Goal: Transaction & Acquisition: Book appointment/travel/reservation

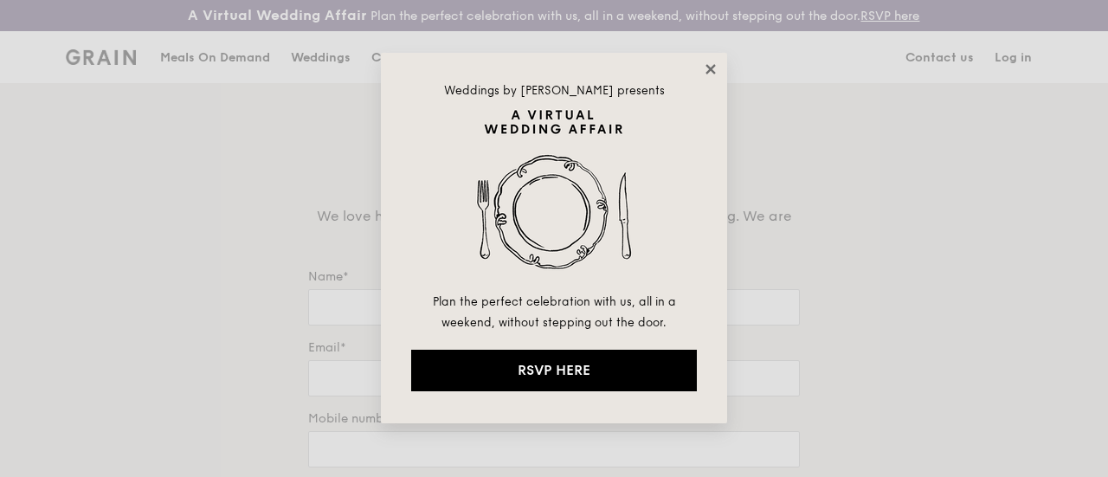
click at [713, 65] on icon at bounding box center [710, 69] width 10 height 10
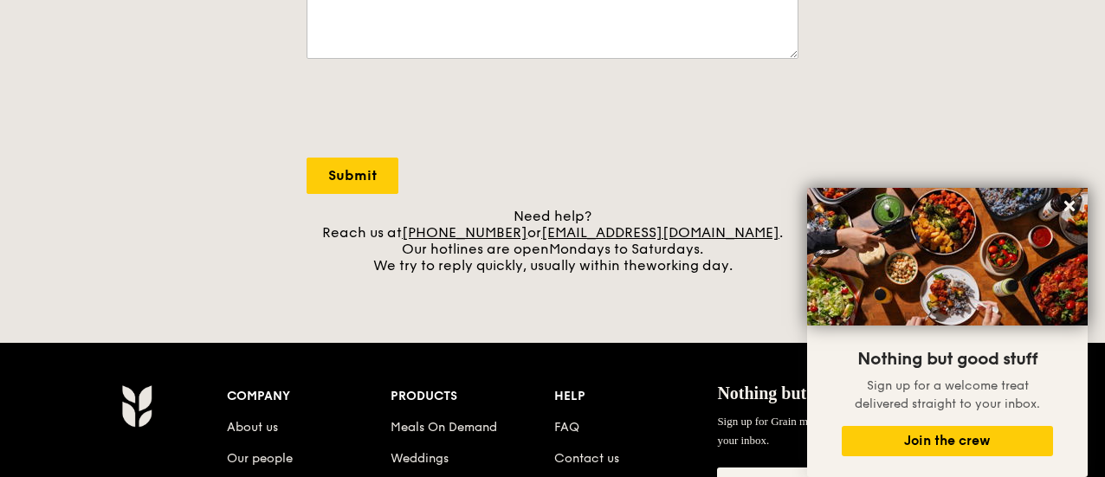
scroll to position [603, 0]
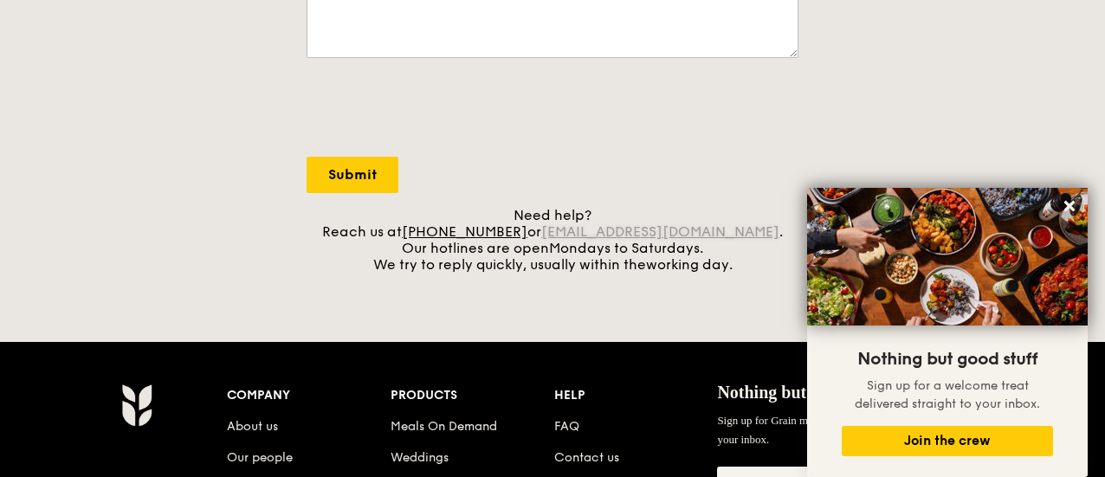
click at [717, 240] on link "[EMAIL_ADDRESS][DOMAIN_NAME]" at bounding box center [660, 231] width 238 height 16
drag, startPoint x: 568, startPoint y: 246, endPoint x: 732, endPoint y: 250, distance: 164.5
click at [732, 250] on div "Need help? Reach us at [PHONE_NUMBER] or [EMAIL_ADDRESS][DOMAIN_NAME] . Our hot…" at bounding box center [552, 240] width 492 height 66
copy link "[EMAIL_ADDRESS][DOMAIN_NAME]"
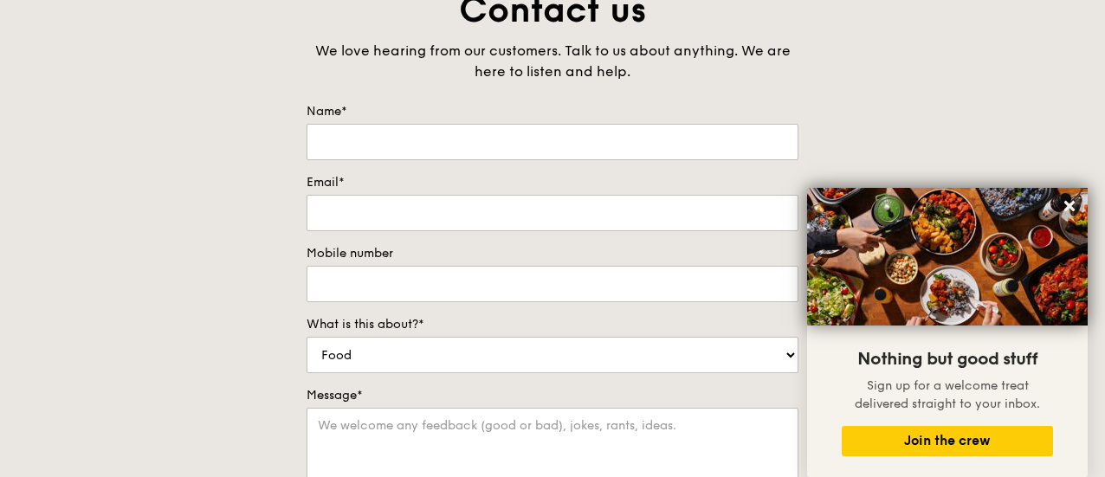
scroll to position [166, 0]
click at [613, 147] on input "Name*" at bounding box center [552, 141] width 492 height 36
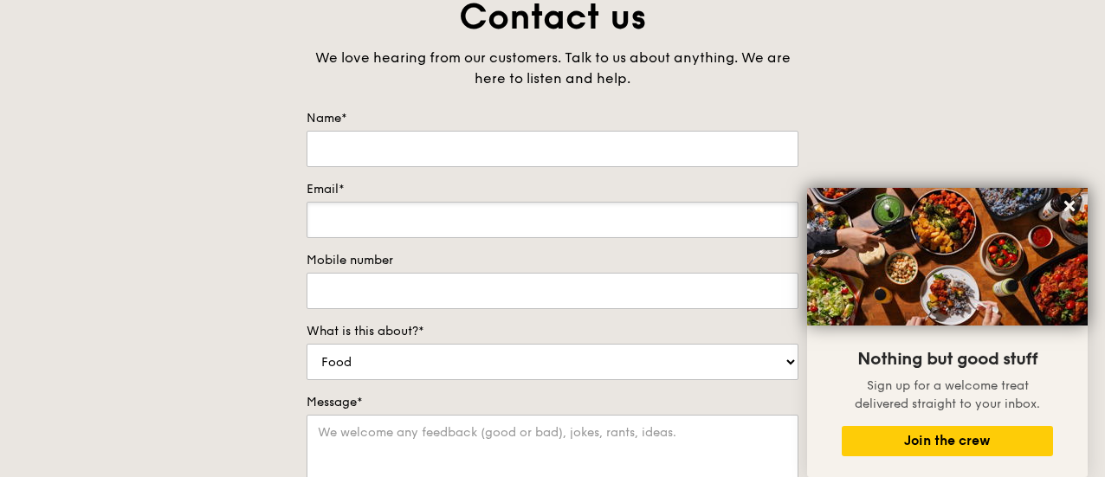
click at [499, 236] on input "Email*" at bounding box center [552, 220] width 492 height 36
click at [585, 238] on input "Email*" at bounding box center [552, 220] width 492 height 36
paste input "[EMAIL_ADDRESS][DOMAIN_NAME]"
type input "[EMAIL_ADDRESS][DOMAIN_NAME]"
click at [594, 167] on input "Name*" at bounding box center [552, 149] width 492 height 36
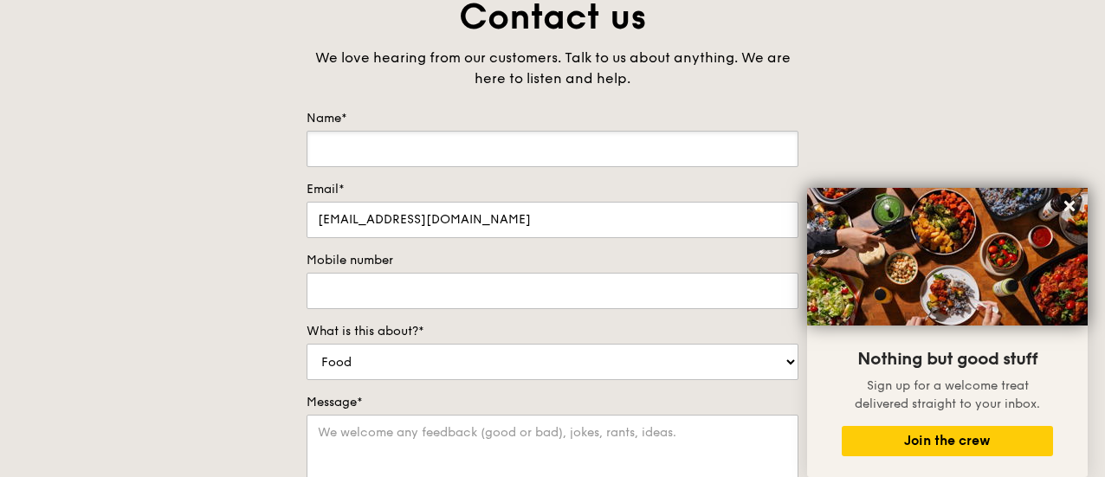
type input "[PERSON_NAME]"
type input "96750691"
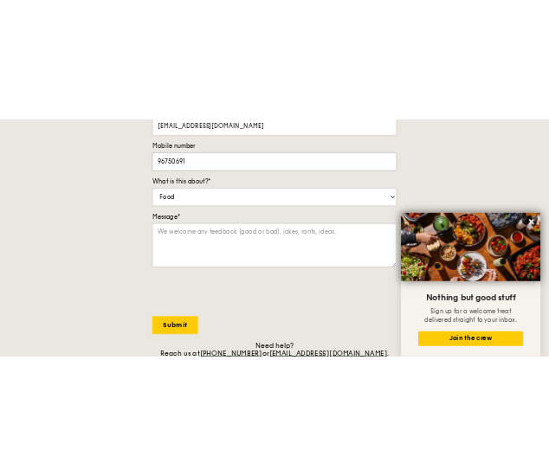
scroll to position [364, 0]
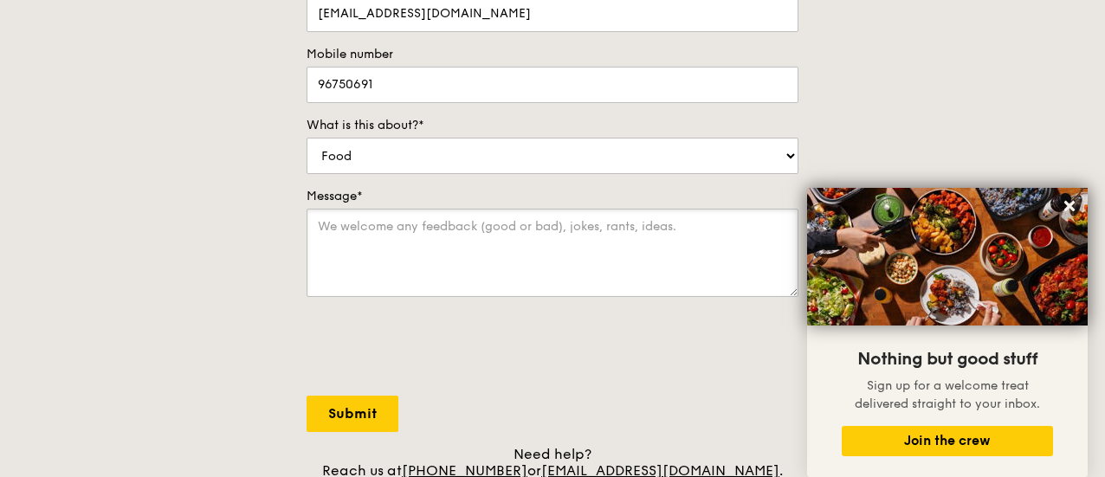
click at [604, 258] on textarea "Message*" at bounding box center [552, 253] width 492 height 88
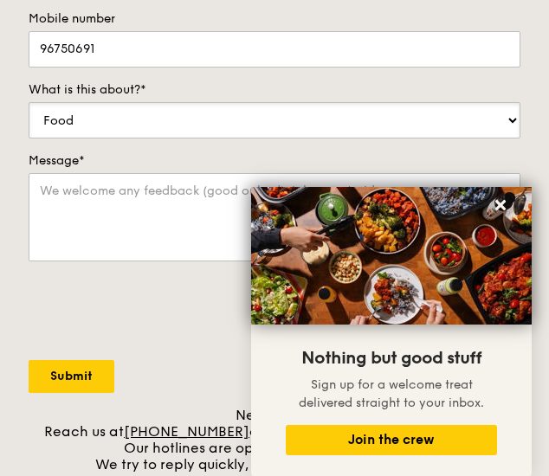
click at [294, 131] on select "Food Service Billing/Payment Catering Others" at bounding box center [275, 120] width 492 height 36
select select "Catering"
click at [29, 102] on select "Food Service Billing/Payment Catering Others" at bounding box center [275, 120] width 492 height 36
click at [126, 200] on textarea "Message*" at bounding box center [275, 217] width 492 height 88
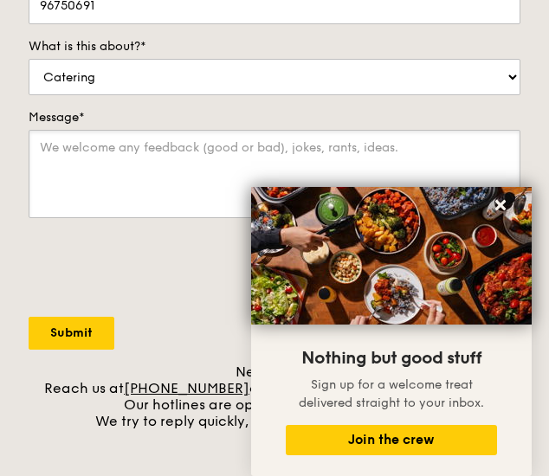
scroll to position [361, 0]
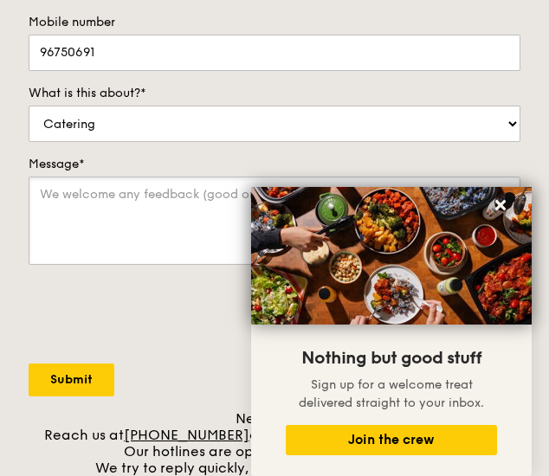
click at [113, 220] on textarea "Message*" at bounding box center [275, 221] width 492 height 88
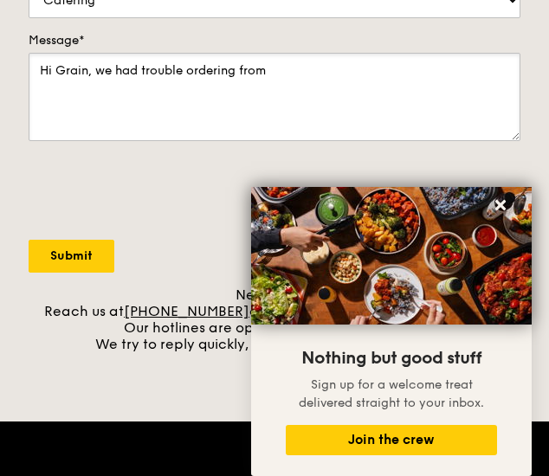
scroll to position [486, 0]
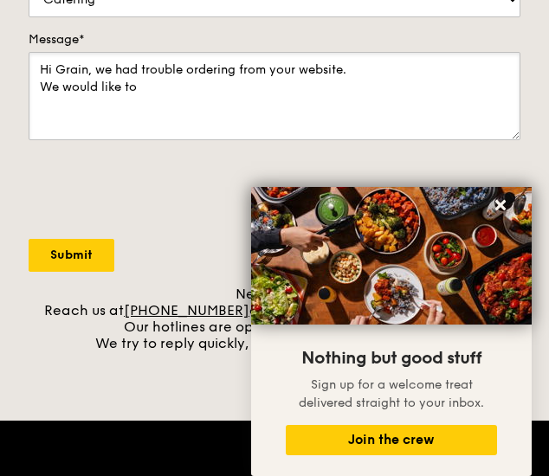
click at [231, 86] on textarea "Hi Grain, we had trouble ordering from your website. We would like to" at bounding box center [275, 96] width 492 height 88
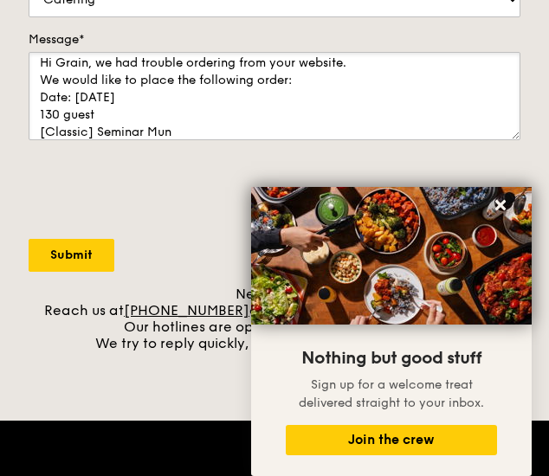
click at [230, 126] on textarea "Hi Grain, we had trouble ordering from your website. We would like to place the…" at bounding box center [275, 96] width 492 height 88
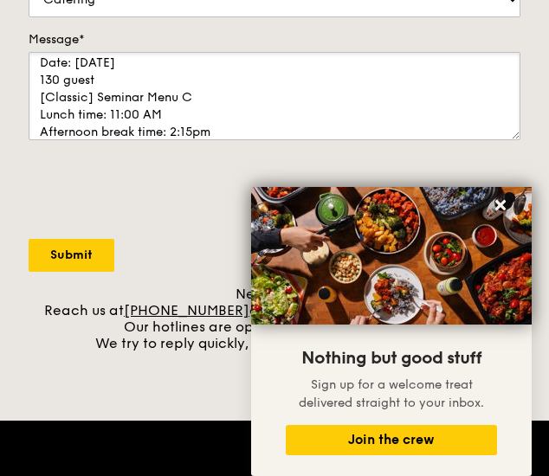
scroll to position [59, 0]
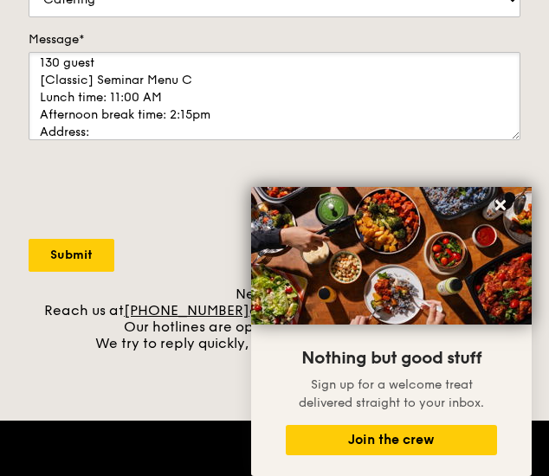
click at [135, 129] on textarea "Hi Grain, we had trouble ordering from your website. We would like to place the…" at bounding box center [275, 96] width 492 height 88
paste textarea "Lifelong Learning Institute (LLI) [STREET_ADDRESS]"
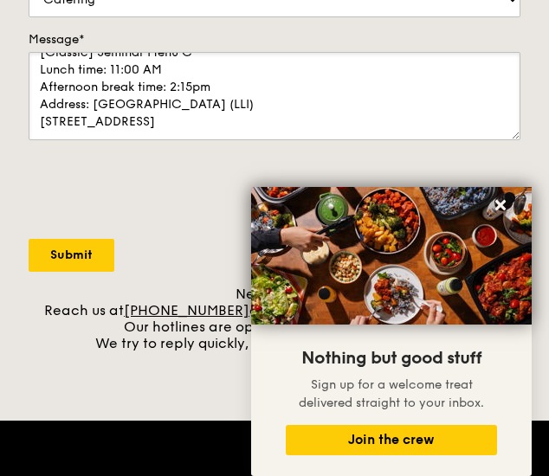
scroll to position [111, 0]
type textarea "Hi Grain, we had trouble ordering from your website. We would like to place the…"
click at [280, 110] on textarea "Hi Grain, we had trouble ordering from your website. We would like to place the…" at bounding box center [275, 96] width 492 height 88
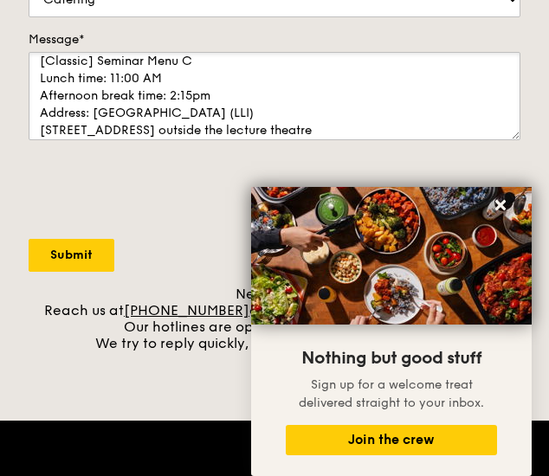
scroll to position [121, 0]
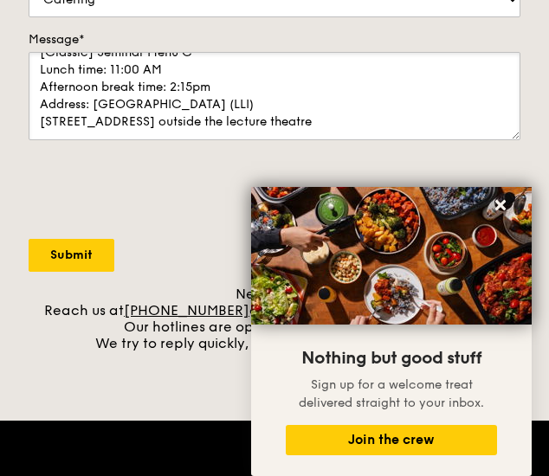
click at [341, 114] on textarea "Hi Grain, we had trouble ordering from your website. We would like to place the…" at bounding box center [275, 96] width 492 height 88
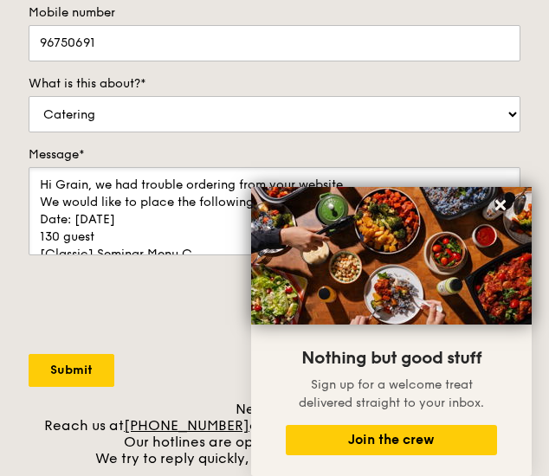
drag, startPoint x: 256, startPoint y: 119, endPoint x: 7, endPoint y: 5, distance: 273.9
click at [7, 5] on div "Contact us We love hearing from our customers. Talk to us about anything. We ar…" at bounding box center [274, 118] width 549 height 698
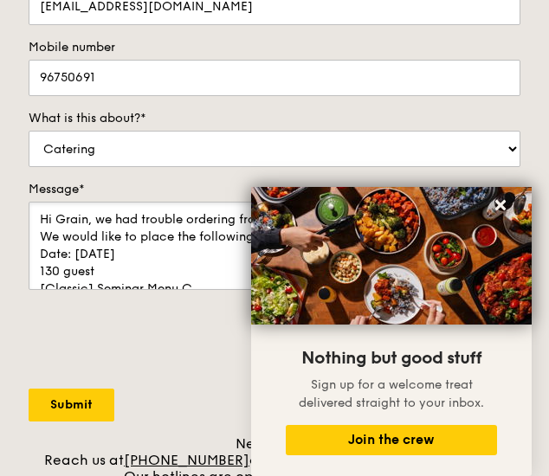
click at [135, 236] on textarea "Hi Grain, we had trouble ordering from your website. We would like to place the…" at bounding box center [275, 246] width 492 height 88
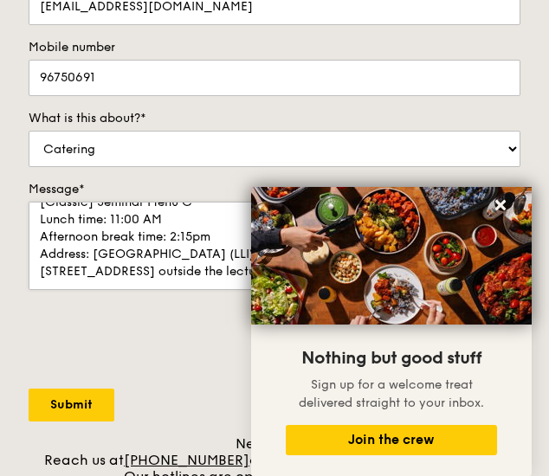
scroll to position [414, 0]
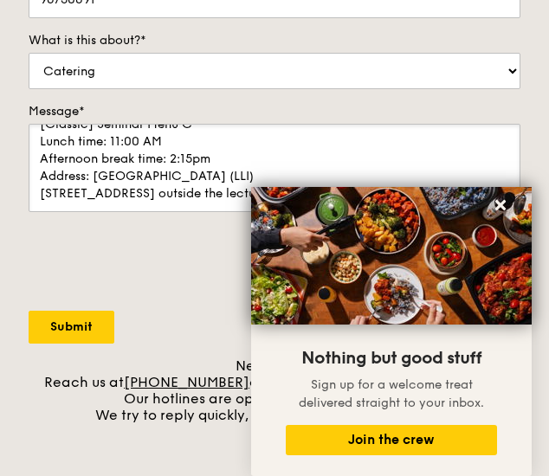
click at [250, 146] on textarea "Hi Grain, we had trouble ordering from your website. We would like to place the…" at bounding box center [275, 168] width 492 height 88
click at [218, 155] on textarea "Hi Grain, we had trouble ordering from your website. We would like to place the…" at bounding box center [275, 168] width 492 height 88
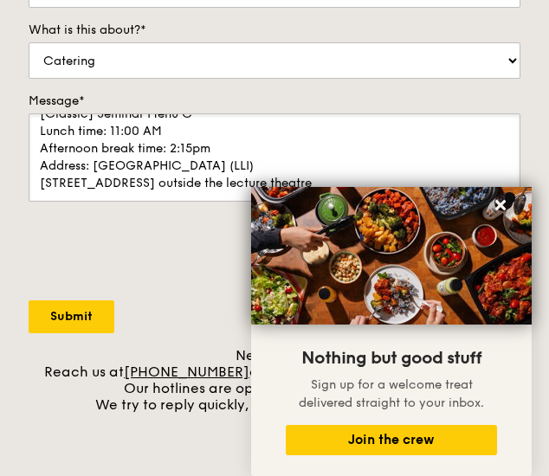
scroll to position [429, 0]
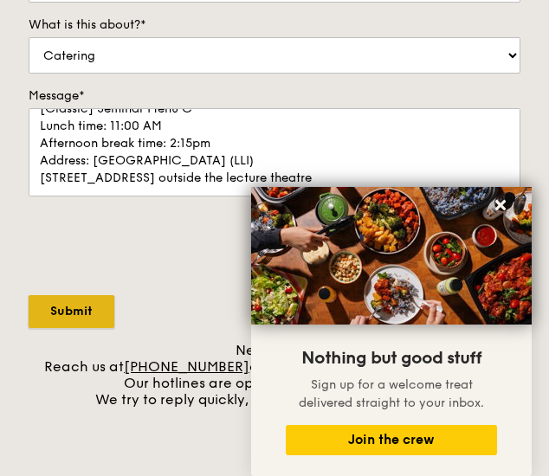
click at [90, 303] on input "Submit" at bounding box center [72, 311] width 86 height 33
select select "Food"
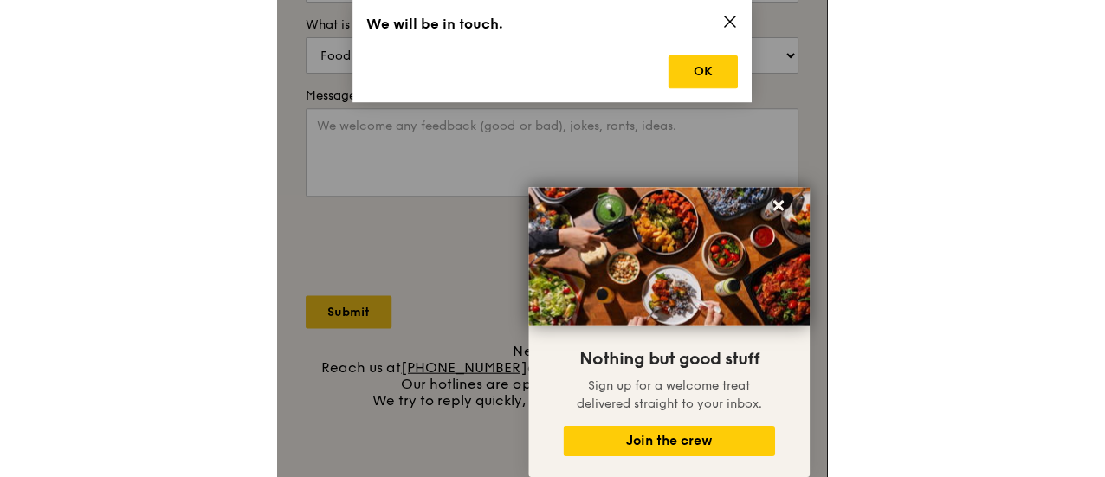
scroll to position [0, 0]
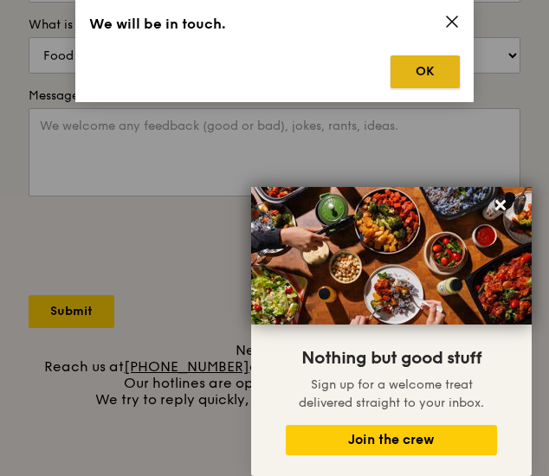
click at [416, 74] on button "OK" at bounding box center [424, 71] width 69 height 33
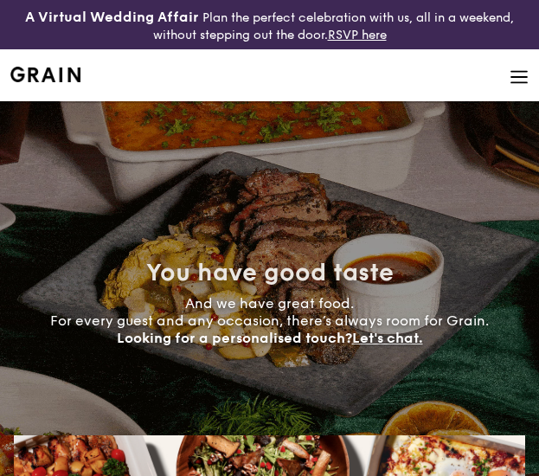
select select
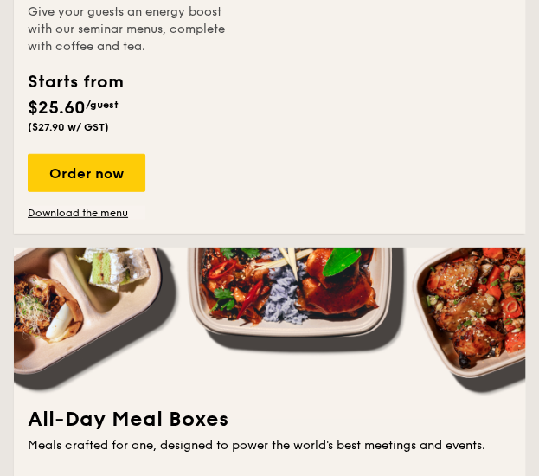
scroll to position [1151, 0]
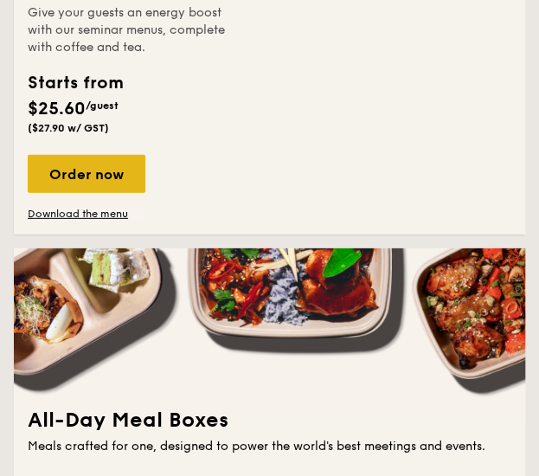
click at [102, 180] on div "Order now" at bounding box center [87, 174] width 118 height 38
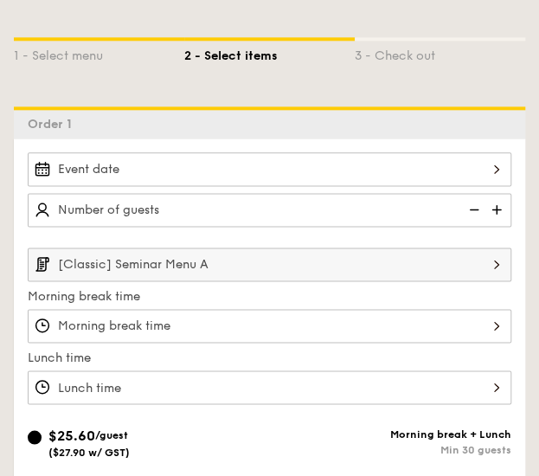
scroll to position [452, 0]
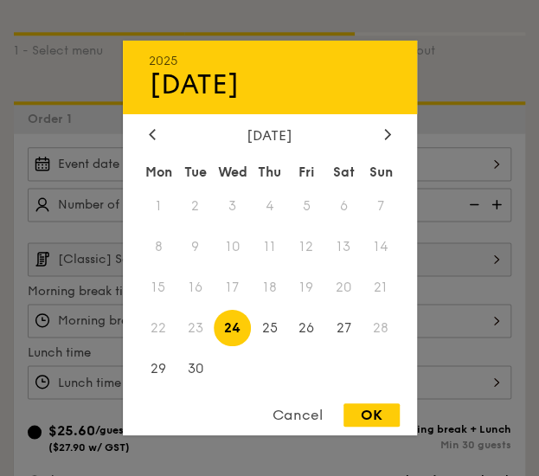
click at [301, 162] on div "2025 Sep 24 September 2025 Mon Tue Wed Thu Fri Sat Sun 1 2 3 4 5 6 7 8 9 10 11 …" at bounding box center [270, 164] width 484 height 34
click at [388, 135] on icon at bounding box center [387, 133] width 7 height 11
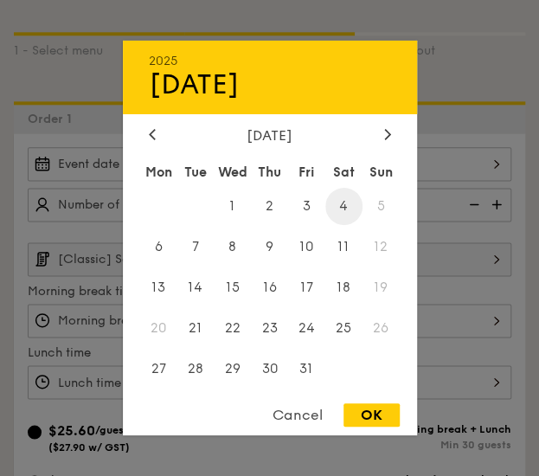
click at [342, 200] on span "4" at bounding box center [343, 206] width 37 height 37
click at [367, 409] on div "OK" at bounding box center [372, 414] width 56 height 23
type input "Oct 04, 2025"
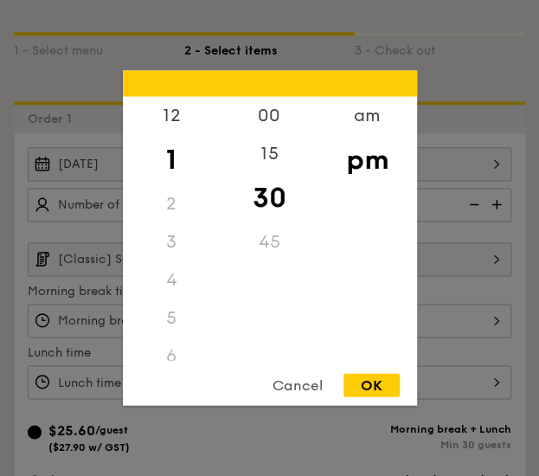
click at [339, 375] on div "12 1 2 3 4 5 6 7 8 9 10 11 00 15 30 45 am pm Cancel OK" at bounding box center [270, 382] width 484 height 34
click at [339, 375] on div "Cancel OK" at bounding box center [270, 390] width 294 height 32
click at [365, 376] on div "OK" at bounding box center [372, 385] width 56 height 23
type input "1:30PM"
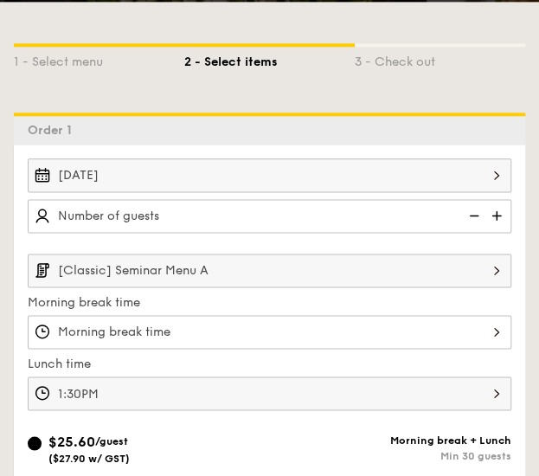
scroll to position [420, 0]
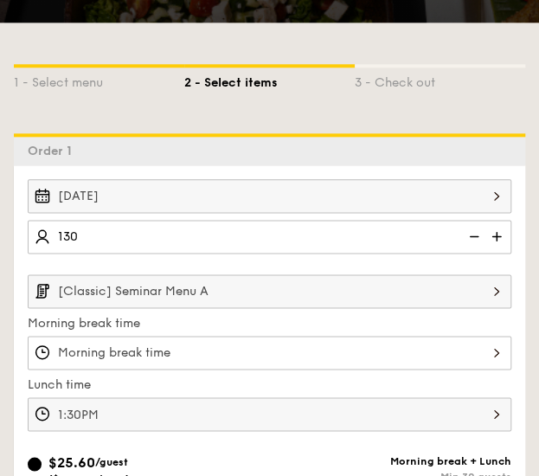
type input "130 guests"
click at [409, 301] on input "[Classic] Seminar Menu A" at bounding box center [270, 291] width 484 height 34
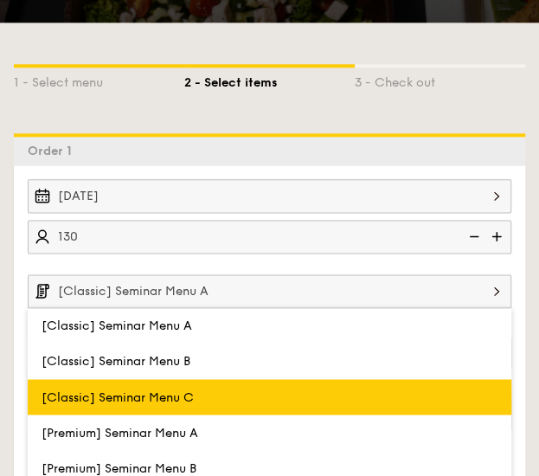
click at [237, 396] on label "[Classic] Seminar Menu C" at bounding box center [270, 396] width 484 height 35
click at [0, 0] on input "[Classic] Seminar Menu C" at bounding box center [0, 0] width 0 height 0
type input "[Classic] Seminar Menu C"
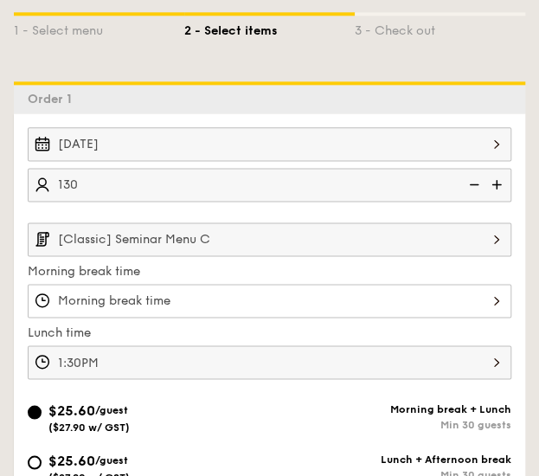
scroll to position [475, 0]
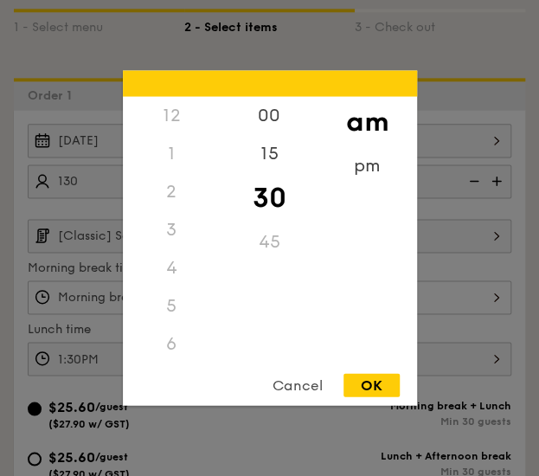
click at [410, 293] on div "12 1 2 3 4 5 6 7 8 9 10 11 00 15 30 45 am pm Cancel OK" at bounding box center [270, 297] width 484 height 34
drag, startPoint x: 177, startPoint y: 352, endPoint x: 168, endPoint y: 355, distance: 9.9
click at [168, 355] on div "11" at bounding box center [172, 357] width 98 height 38
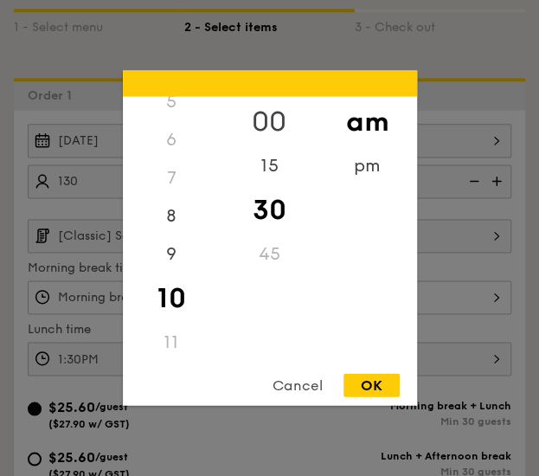
click at [263, 124] on div "00" at bounding box center [270, 122] width 98 height 50
click at [166, 348] on div "11" at bounding box center [172, 343] width 98 height 38
click at [201, 330] on div "11" at bounding box center [172, 343] width 98 height 38
click at [188, 341] on div "11" at bounding box center [172, 343] width 98 height 38
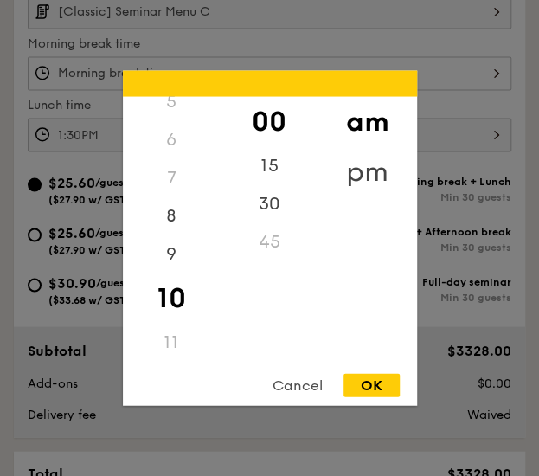
click at [364, 170] on div "pm" at bounding box center [368, 172] width 98 height 50
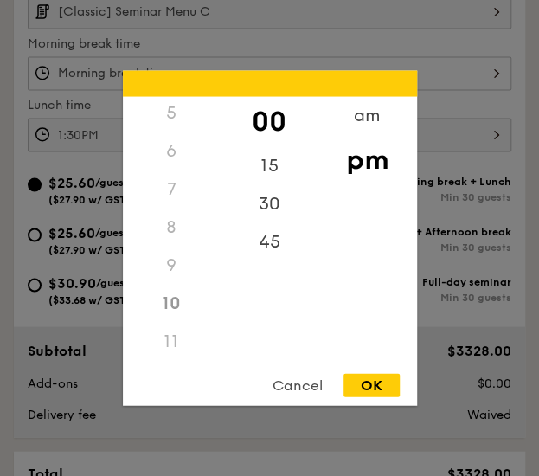
scroll to position [192, 0]
click at [193, 300] on div "10" at bounding box center [172, 305] width 98 height 38
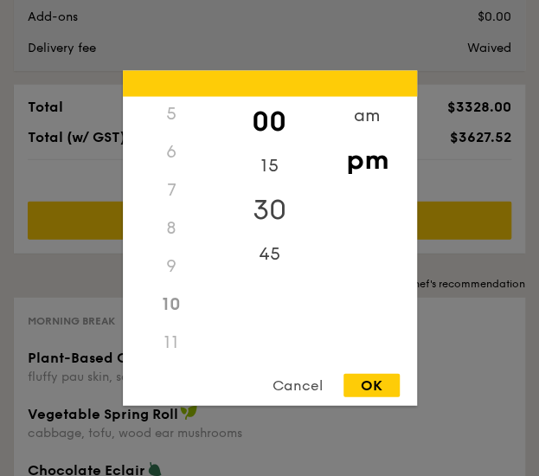
scroll to position [1121, 0]
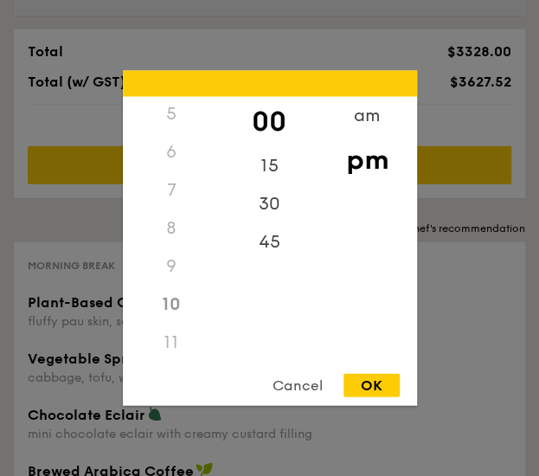
click at [271, 121] on div "00" at bounding box center [270, 122] width 98 height 50
click at [368, 117] on div "am" at bounding box center [368, 122] width 98 height 50
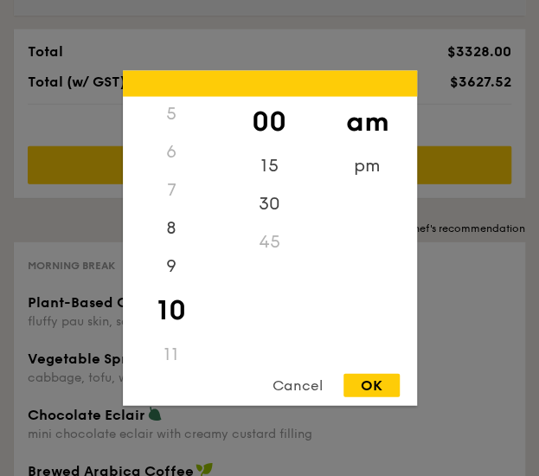
scroll to position [204, 0]
click at [166, 339] on div "11" at bounding box center [172, 343] width 98 height 38
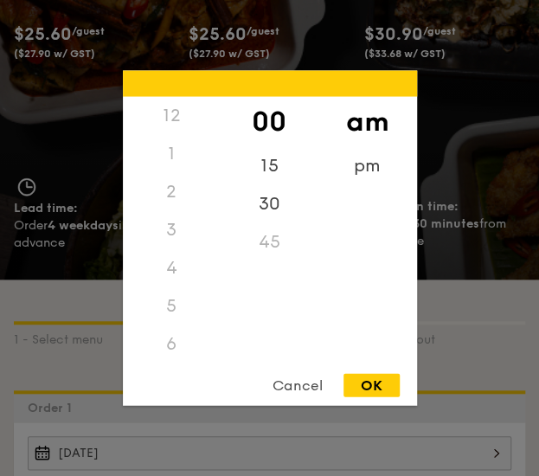
scroll to position [150, 0]
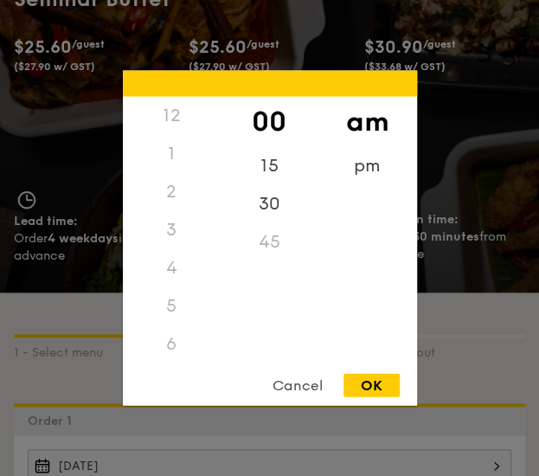
click at [370, 382] on div "OK" at bounding box center [372, 385] width 56 height 23
type input "10:00AM"
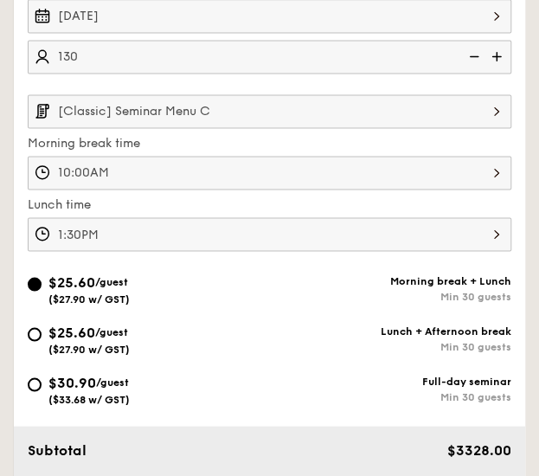
scroll to position [602, 0]
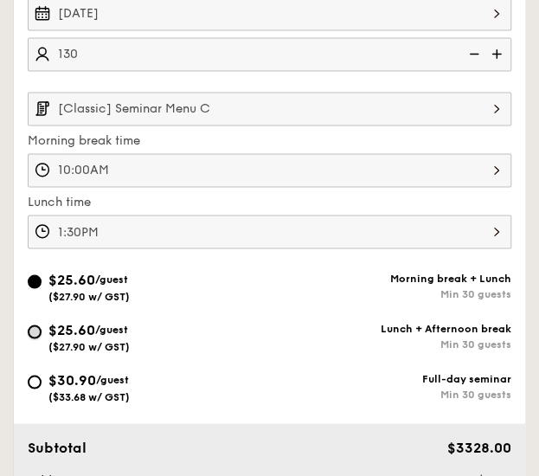
click at [35, 332] on input "$25.60 /guest ($27.90 w/ GST) Lunch + Afternoon break Min 30 guests" at bounding box center [35, 332] width 14 height 14
radio input "true"
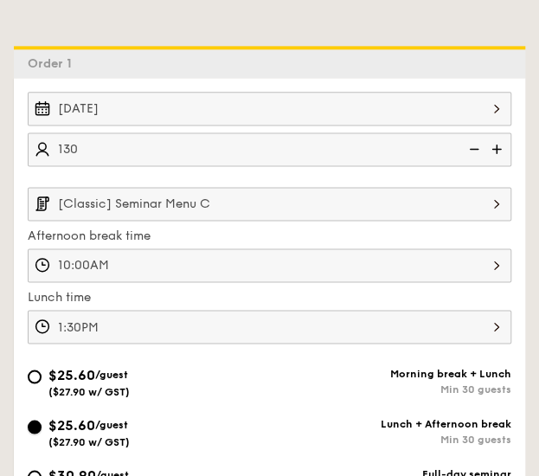
scroll to position [506, 0]
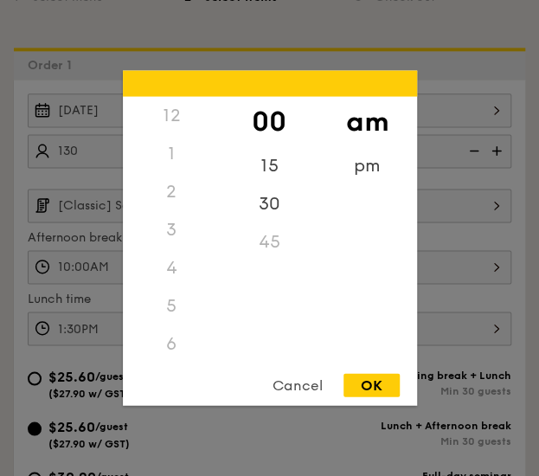
click at [223, 263] on div "10:00AM 12 1 2 3 4 5 6 7 8 9 10 11 00 15 30 45 am pm Cancel OK" at bounding box center [270, 267] width 484 height 34
click at [368, 380] on div "OK" at bounding box center [372, 385] width 56 height 23
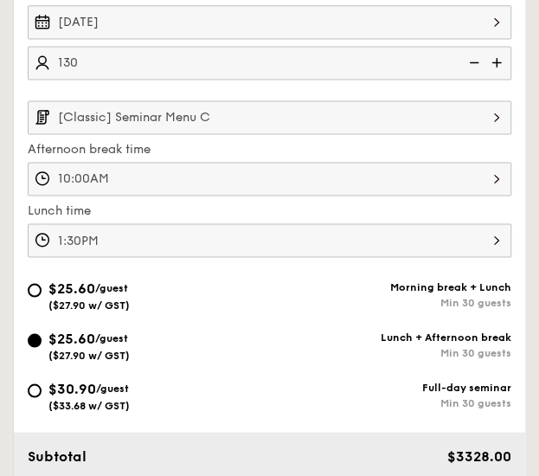
scroll to position [600, 0]
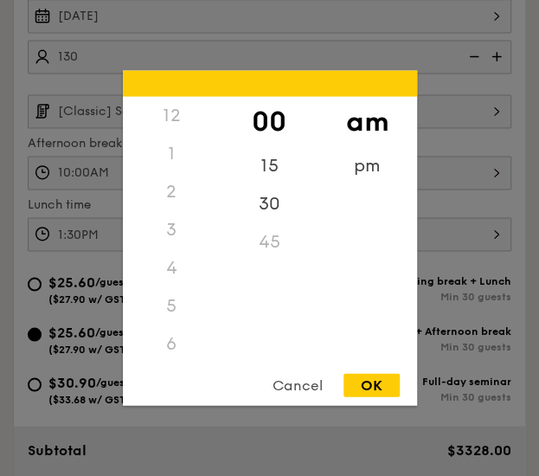
click at [338, 166] on div "10:00AM 12 1 2 3 4 5 6 7 8 9 10 11 00 15 30 45 am pm Cancel OK" at bounding box center [270, 173] width 484 height 34
click at [357, 160] on div "pm" at bounding box center [368, 172] width 98 height 50
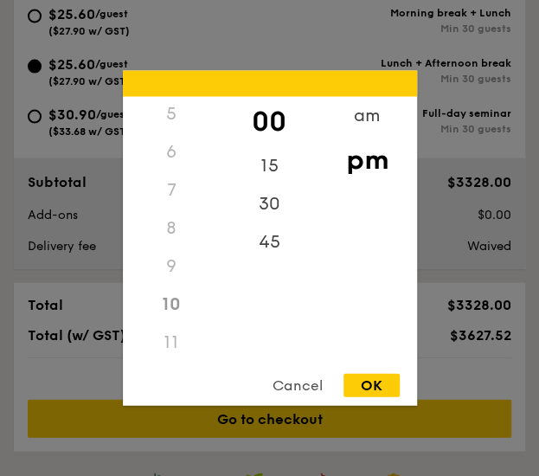
scroll to position [0, 0]
click at [170, 196] on div "2" at bounding box center [172, 192] width 98 height 38
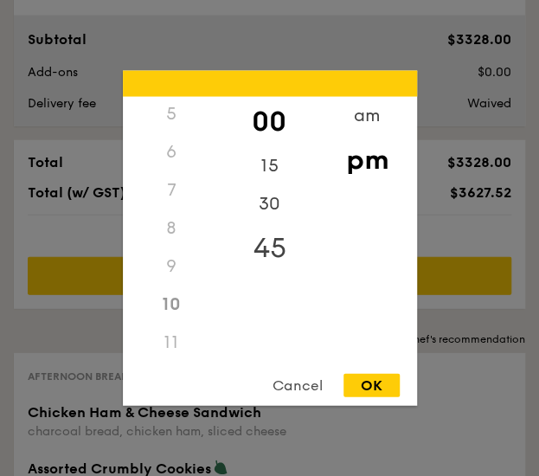
scroll to position [1012, 0]
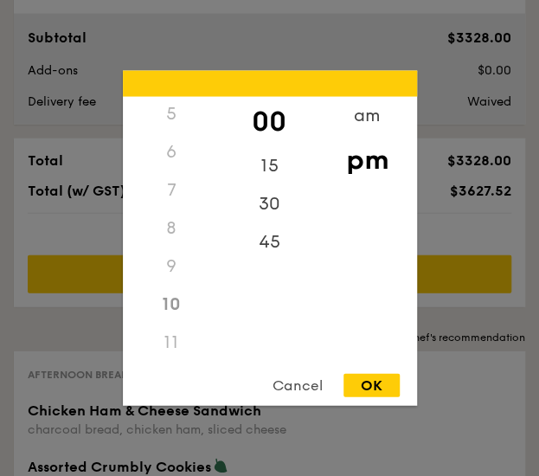
click at [365, 384] on div "OK" at bounding box center [372, 385] width 56 height 23
type input "10:00PM"
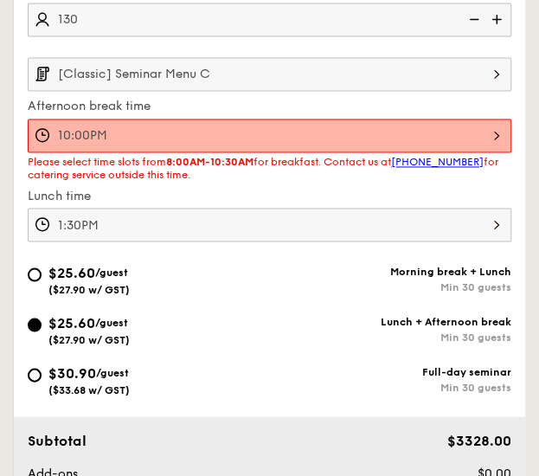
scroll to position [644, 0]
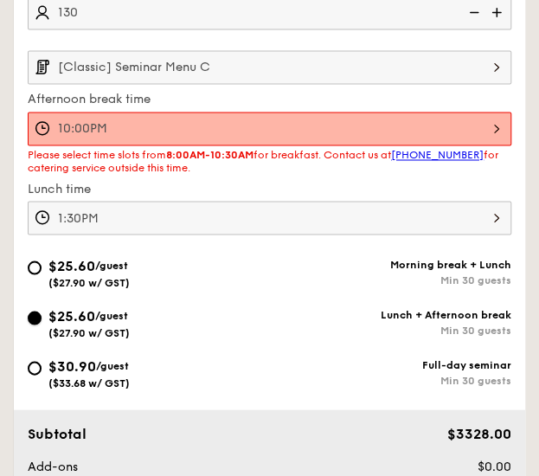
click at [35, 311] on input "$25.60 /guest ($27.90 w/ GST) Lunch + Afternoon break Min 30 guests" at bounding box center [35, 318] width 14 height 14
click at [33, 364] on input "$30.90 /guest ($33.68 w/ GST) Full-day seminar Min 30 guests" at bounding box center [35, 368] width 14 height 14
radio input "true"
click at [36, 315] on input "$25.60 /guest ($27.90 w/ GST) Lunch + Afternoon break Min 30 guests" at bounding box center [35, 318] width 14 height 14
radio input "true"
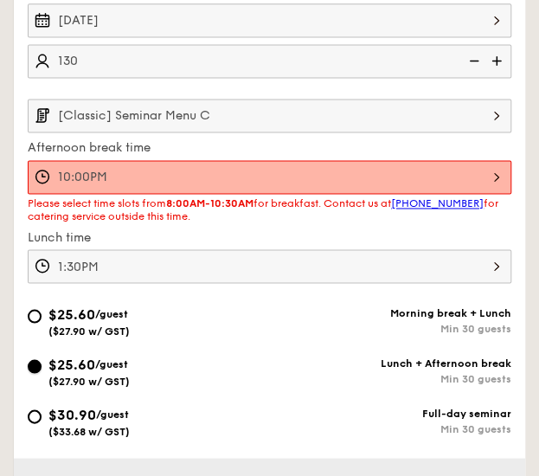
scroll to position [592, 0]
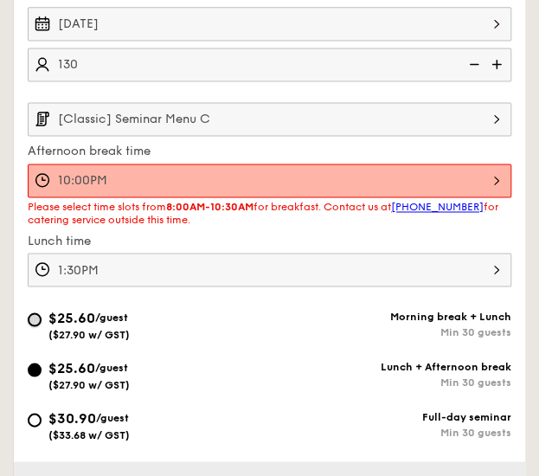
click at [41, 312] on input "$25.60 /guest ($27.90 w/ GST) Morning break + Lunch Min 30 guests" at bounding box center [35, 319] width 14 height 14
radio input "true"
click at [35, 368] on input "$25.60 /guest ($27.90 w/ GST) Lunch + Afternoon break Min 30 guests" at bounding box center [35, 370] width 14 height 14
radio input "true"
click at [206, 178] on div "10:00PM" at bounding box center [270, 181] width 484 height 34
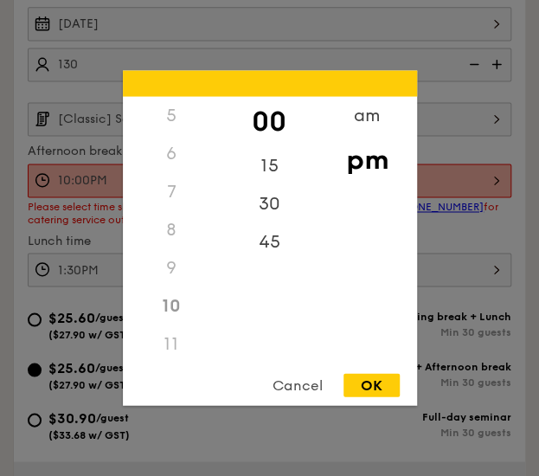
scroll to position [192, 0]
click at [365, 118] on div "am" at bounding box center [368, 122] width 98 height 50
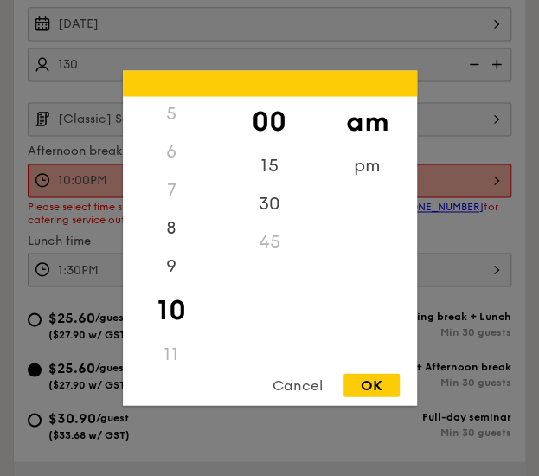
click at [168, 355] on div "11" at bounding box center [172, 355] width 98 height 38
click at [173, 273] on div "9" at bounding box center [172, 273] width 98 height 50
click at [364, 170] on div "pm" at bounding box center [368, 172] width 98 height 50
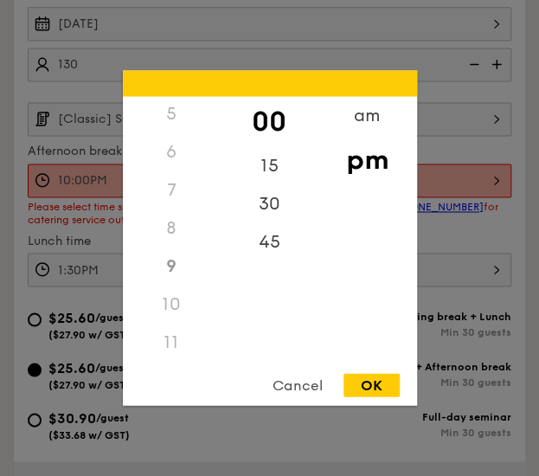
scroll to position [0, 0]
click at [271, 119] on div "00" at bounding box center [270, 122] width 98 height 50
click at [267, 166] on div "15" at bounding box center [270, 172] width 98 height 50
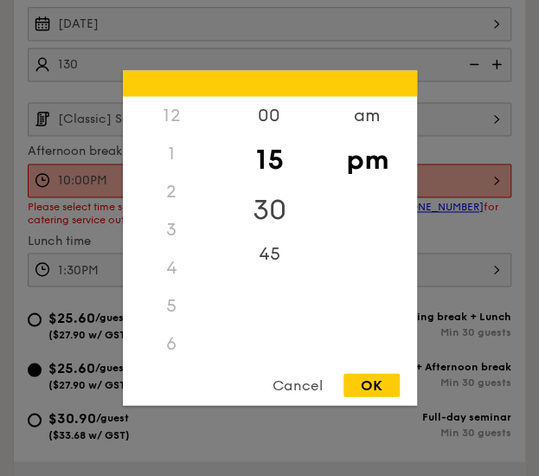
click at [268, 198] on div "30" at bounding box center [270, 210] width 98 height 50
click at [168, 123] on div "12" at bounding box center [172, 116] width 98 height 38
click at [365, 378] on div "OK" at bounding box center [372, 385] width 56 height 23
type input "9:30PM"
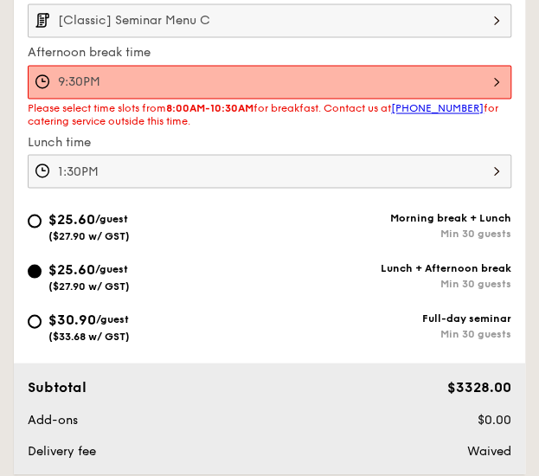
scroll to position [690, 0]
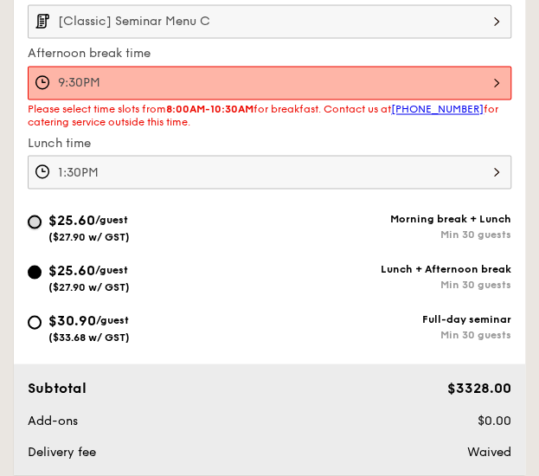
click at [37, 216] on input "$25.60 /guest ($27.90 w/ GST) Morning break + Lunch Min 30 guests" at bounding box center [35, 222] width 14 height 14
radio input "true"
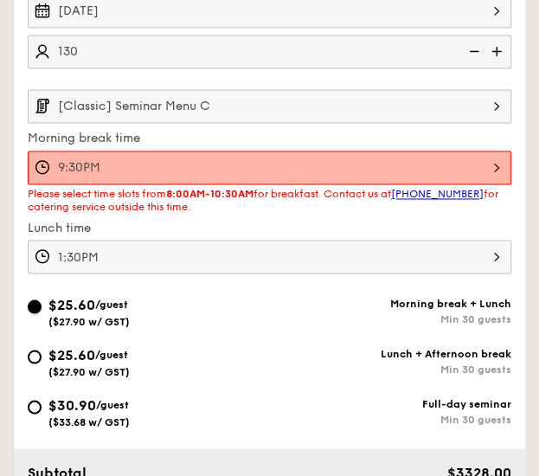
scroll to position [596, 0]
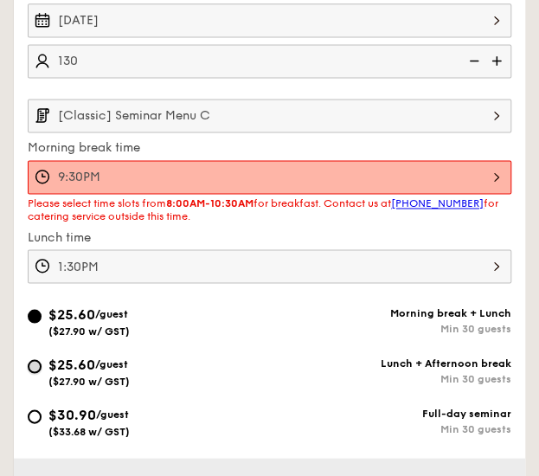
click at [38, 364] on input "$25.60 /guest ($27.90 w/ GST) Lunch + Afternoon break Min 30 guests" at bounding box center [35, 366] width 14 height 14
radio input "true"
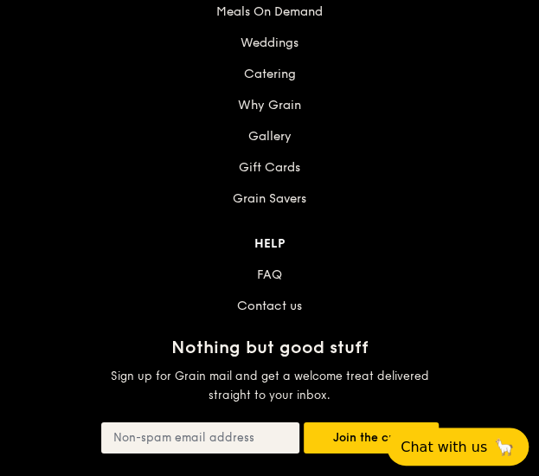
scroll to position [596, 0]
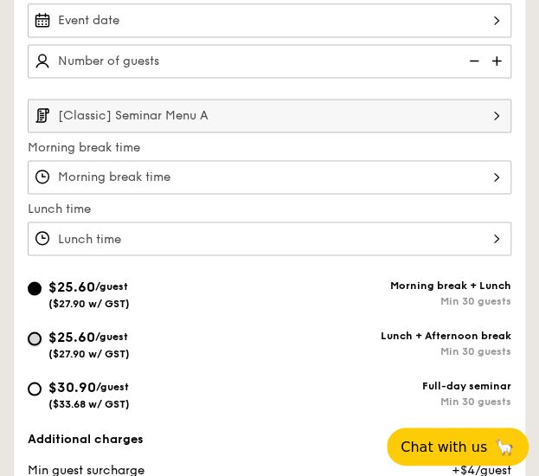
click at [33, 339] on input "$25.60 /guest ($27.90 w/ GST) Lunch + Afternoon break Min 30 guests" at bounding box center [35, 339] width 14 height 14
radio input "true"
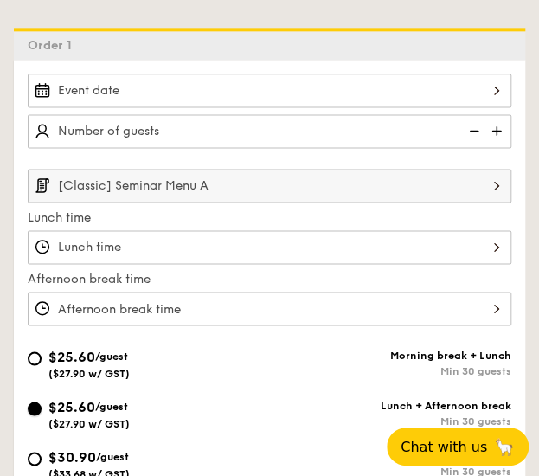
scroll to position [518, 0]
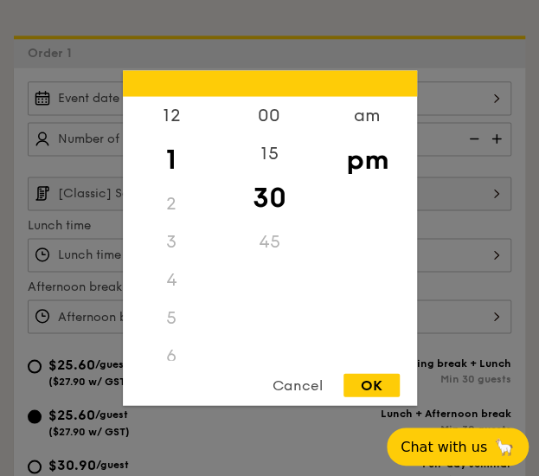
click at [241, 242] on div "12 1 2 3 4 5 6 7 8 9 10 11 00 15 30 45 am pm Cancel OK" at bounding box center [270, 255] width 484 height 34
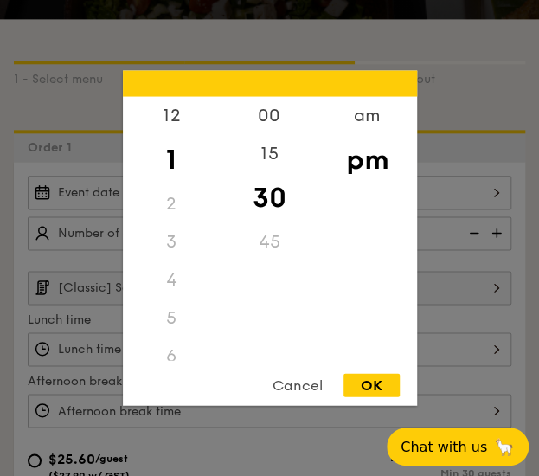
scroll to position [426, 0]
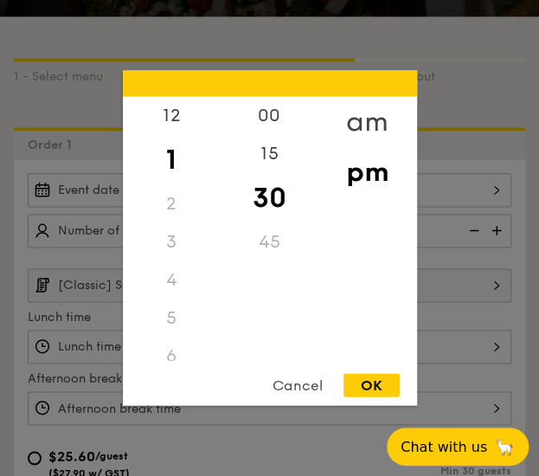
click at [365, 121] on div "am" at bounding box center [368, 122] width 98 height 50
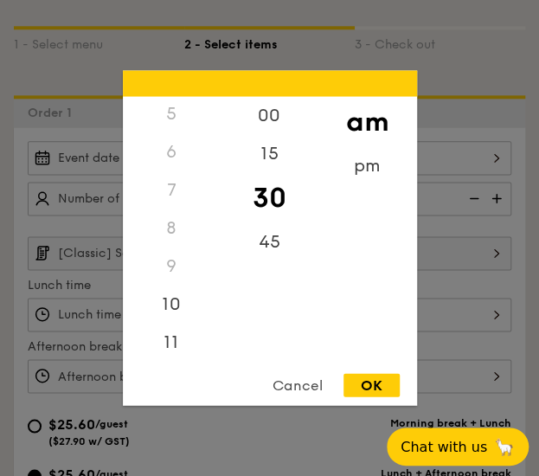
scroll to position [459, 0]
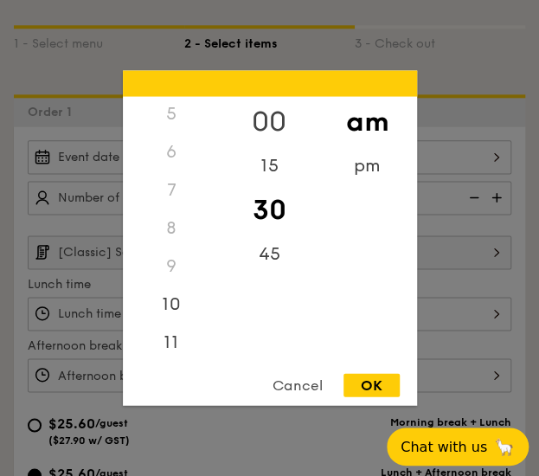
click at [268, 119] on div "00" at bounding box center [270, 122] width 98 height 50
click at [173, 350] on div "11" at bounding box center [172, 349] width 98 height 50
click at [373, 384] on div "OK" at bounding box center [372, 385] width 56 height 23
type input "11:00AM"
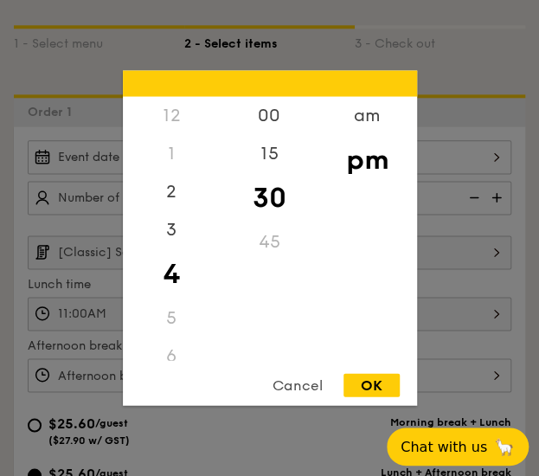
click at [282, 366] on div "12 1 2 3 4 5 6 7 8 9 10 11 00 15 30 45 am pm Cancel OK" at bounding box center [270, 375] width 484 height 34
click at [184, 201] on div "2" at bounding box center [172, 198] width 98 height 50
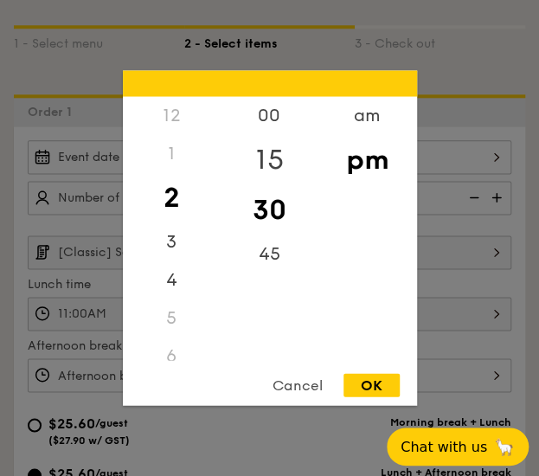
click at [277, 153] on div "15" at bounding box center [270, 160] width 98 height 50
click at [375, 383] on div "OK" at bounding box center [372, 385] width 56 height 23
type input "2:15PM"
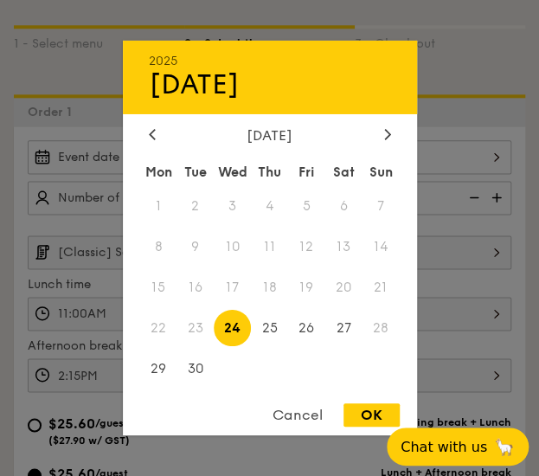
click at [426, 149] on div "2025 Sep 24 September 2025 Mon Tue Wed Thu Fri Sat Sun 1 2 3 4 5 6 7 8 9 10 11 …" at bounding box center [270, 157] width 484 height 34
click at [386, 129] on icon at bounding box center [386, 134] width 5 height 10
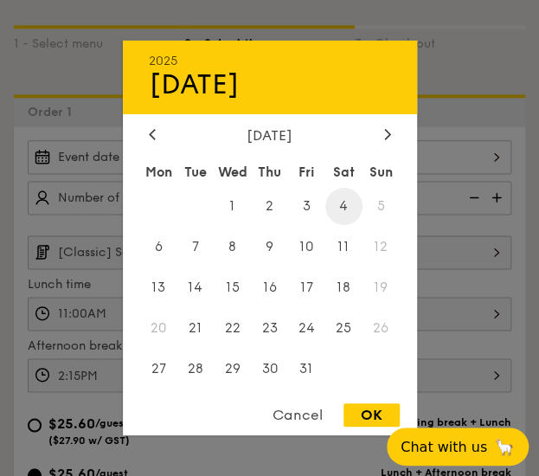
click at [343, 206] on span "4" at bounding box center [343, 206] width 37 height 37
click at [370, 410] on div "OK" at bounding box center [372, 414] width 56 height 23
type input "Oct 04, 2025"
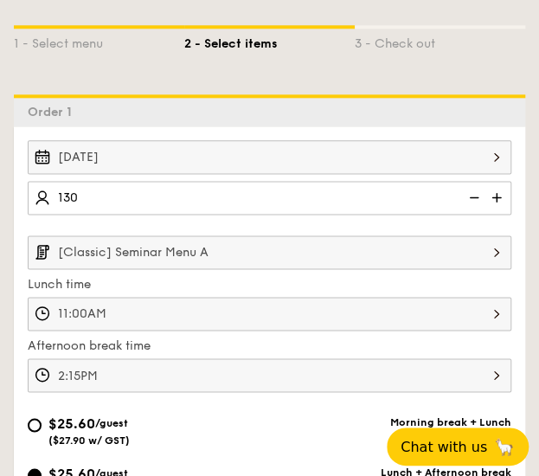
type input "130 guests"
click at [382, 254] on input "[Classic] Seminar Menu A" at bounding box center [270, 252] width 484 height 34
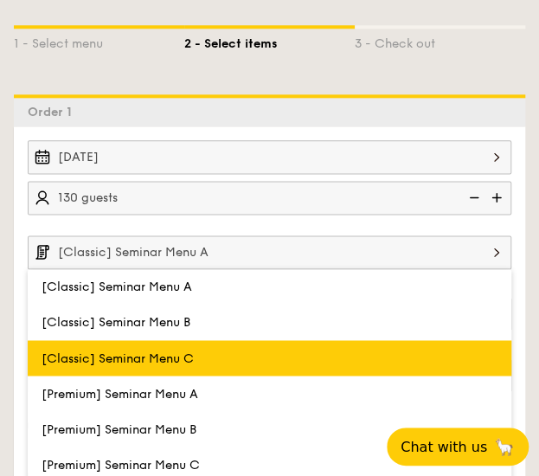
click at [189, 343] on label "[Classic] Seminar Menu C" at bounding box center [270, 357] width 484 height 35
click at [0, 0] on input "[Classic] Seminar Menu C" at bounding box center [0, 0] width 0 height 0
type input "[Classic] Seminar Menu C"
type input "11:00AM"
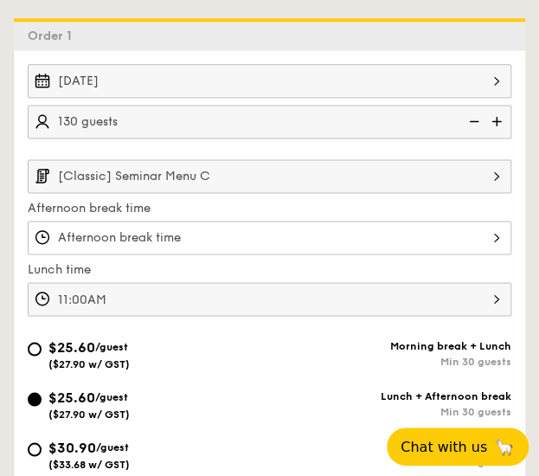
scroll to position [539, 0]
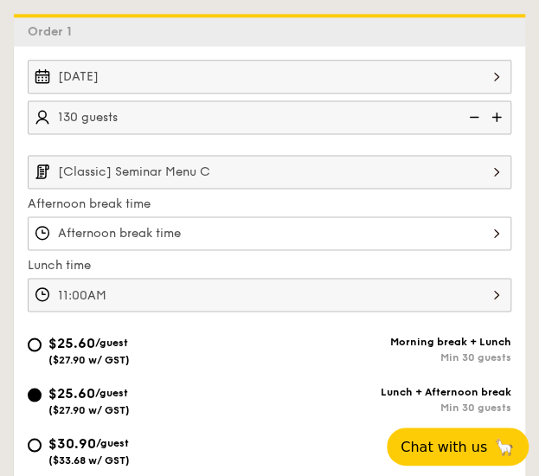
click at [351, 228] on div at bounding box center [270, 233] width 484 height 34
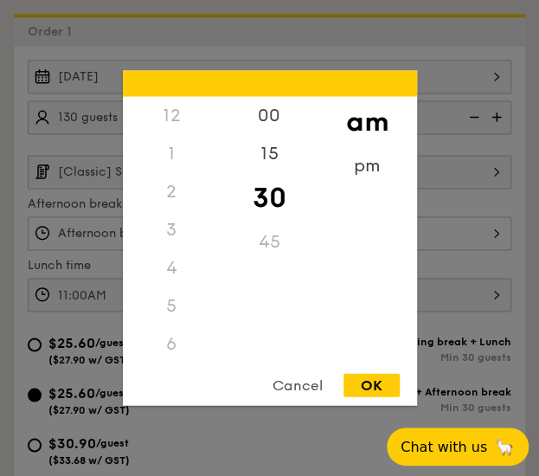
scroll to position [190, 0]
click at [365, 172] on div "pm" at bounding box center [368, 172] width 98 height 50
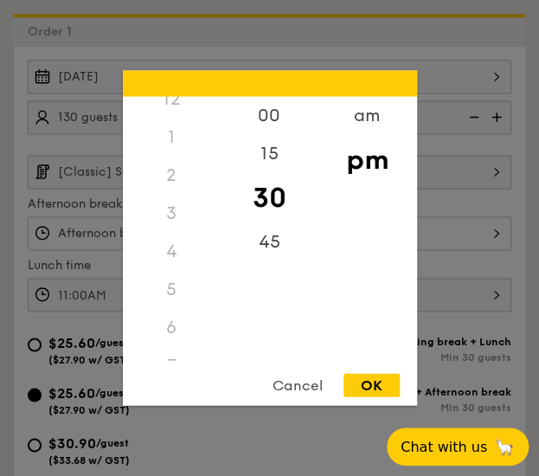
scroll to position [0, 0]
click at [300, 383] on div "Cancel" at bounding box center [297, 385] width 85 height 23
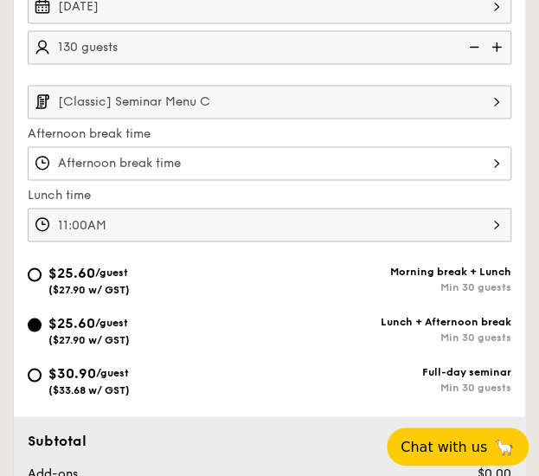
scroll to position [614, 0]
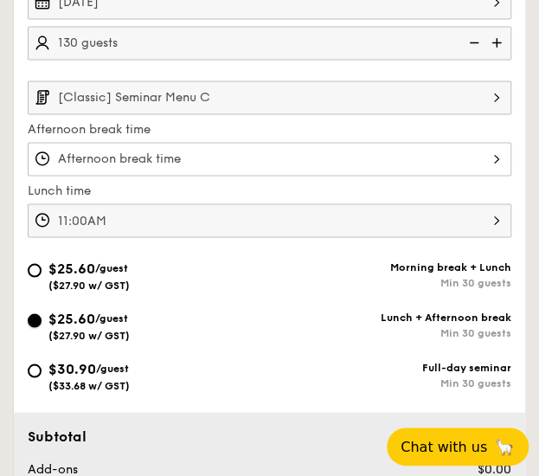
click at [36, 313] on input "$25.60 /guest ($27.90 w/ GST) Lunch + Afternoon break Min 30 guests" at bounding box center [35, 320] width 14 height 14
click at [35, 371] on input "$30.90 /guest ($33.68 w/ GST) Full-day seminar Min 30 guests" at bounding box center [35, 371] width 14 height 14
radio input "true"
click at [33, 315] on input "$25.60 /guest ($27.90 w/ GST) Lunch + Afternoon break Min 30 guests" at bounding box center [35, 320] width 14 height 14
radio input "true"
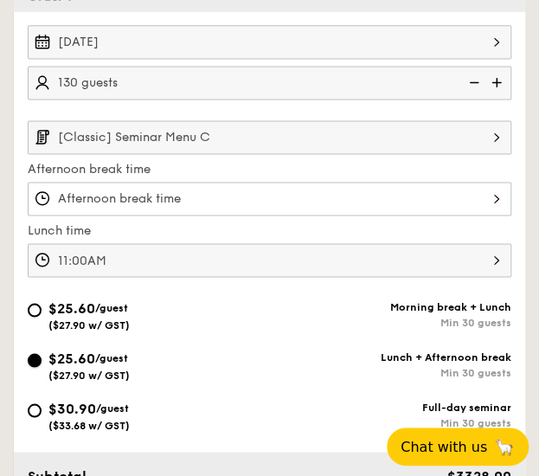
scroll to position [571, 0]
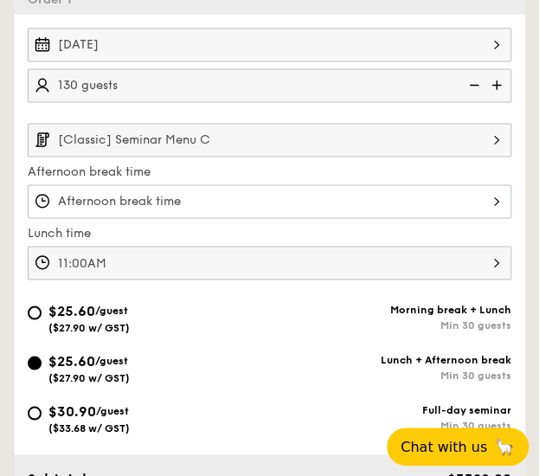
click at [336, 201] on div at bounding box center [270, 201] width 484 height 34
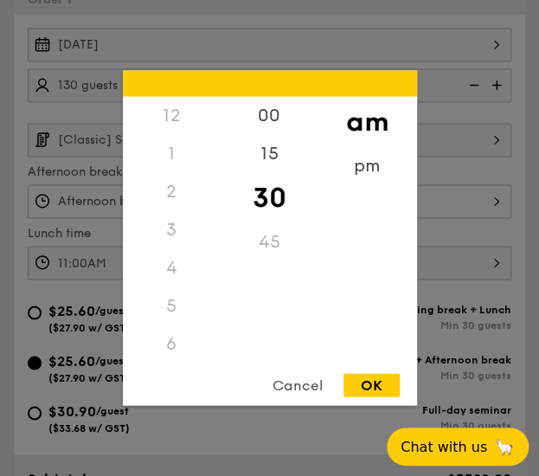
scroll to position [190, 0]
click at [366, 168] on div "pm" at bounding box center [368, 172] width 98 height 50
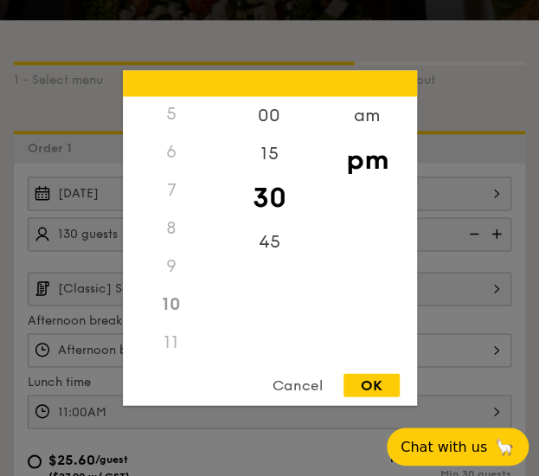
scroll to position [424, 0]
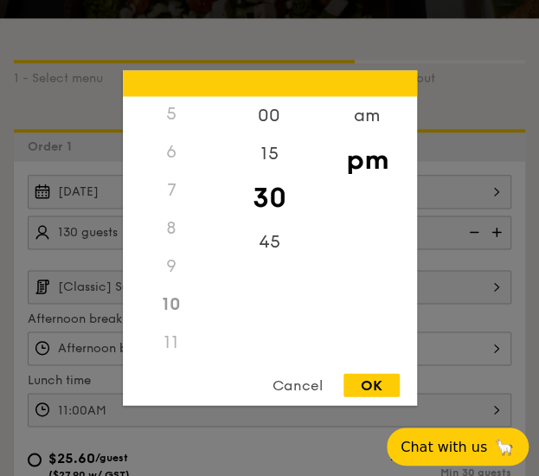
click at [287, 377] on div "Cancel" at bounding box center [297, 385] width 85 height 23
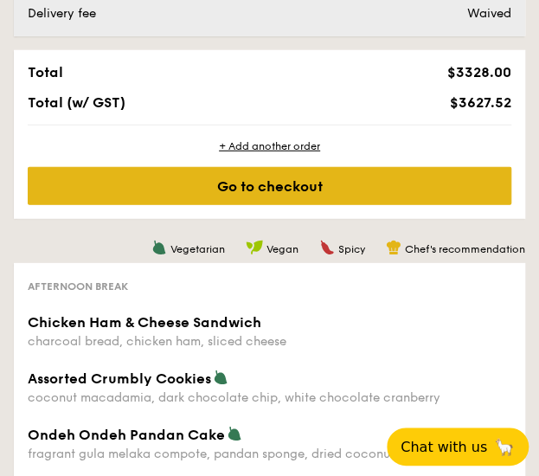
click at [355, 191] on div "Go to checkout" at bounding box center [270, 186] width 484 height 38
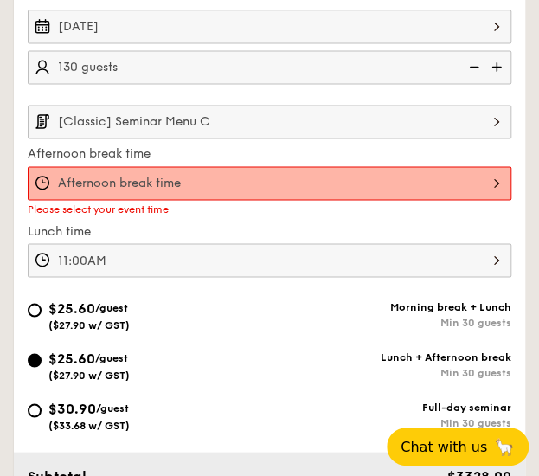
scroll to position [594, 0]
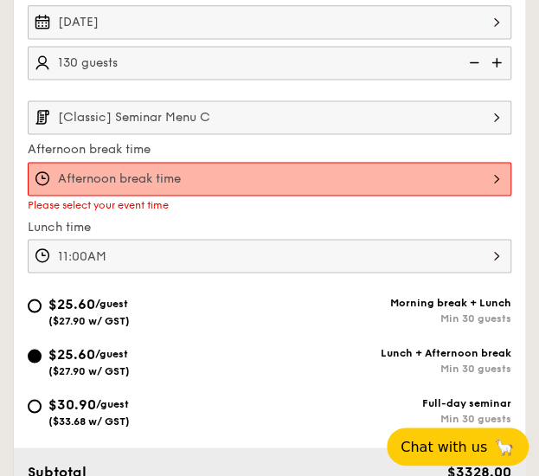
click at [246, 177] on div at bounding box center [270, 179] width 484 height 34
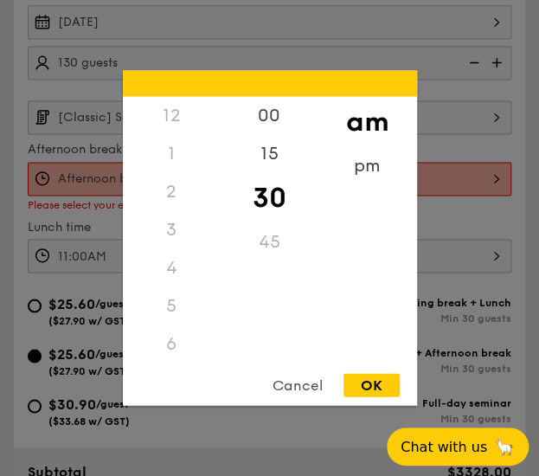
scroll to position [190, 0]
click at [173, 235] on div "8" at bounding box center [172, 236] width 98 height 50
click at [383, 379] on div "OK" at bounding box center [372, 385] width 56 height 23
type input "8:30AM"
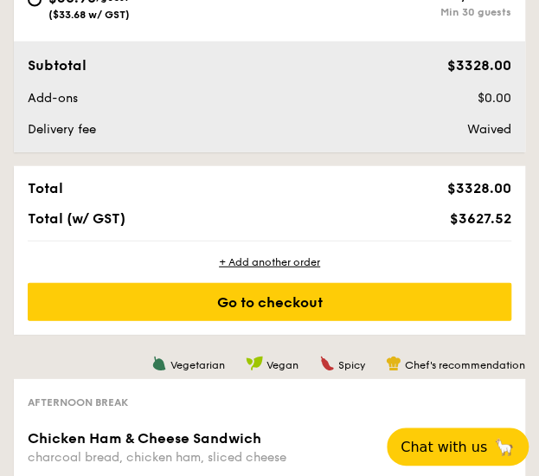
scroll to position [994, 0]
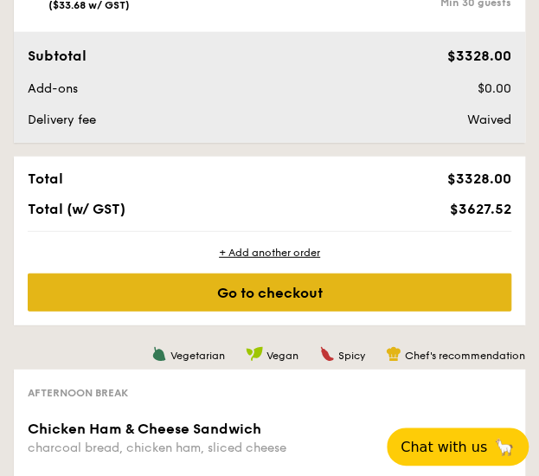
click at [320, 297] on div "Go to checkout" at bounding box center [270, 293] width 484 height 38
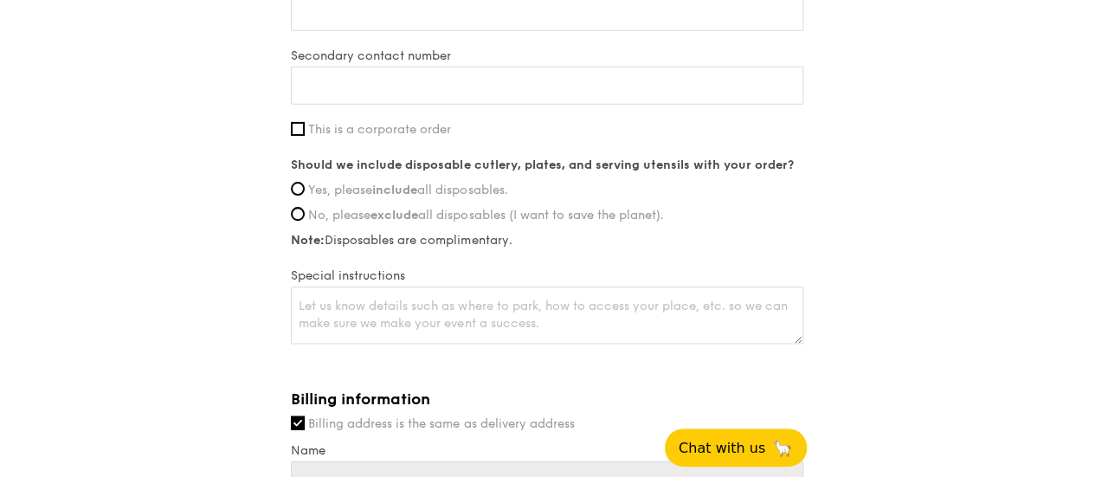
scroll to position [1604, 0]
